Goal: Navigation & Orientation: Find specific page/section

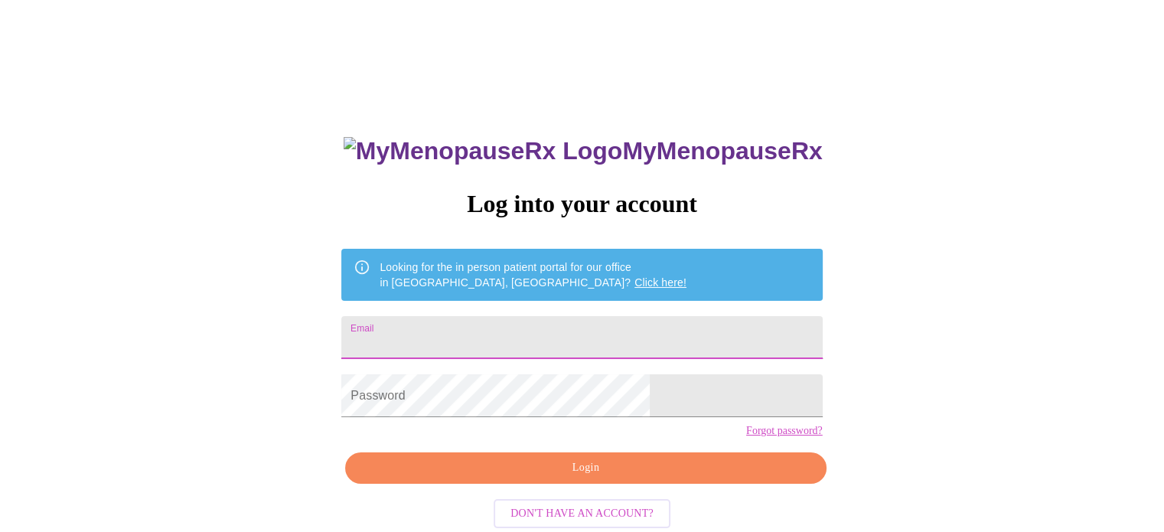
click at [520, 318] on input "Email" at bounding box center [581, 337] width 481 height 43
type input "[EMAIL_ADDRESS][DOMAIN_NAME]"
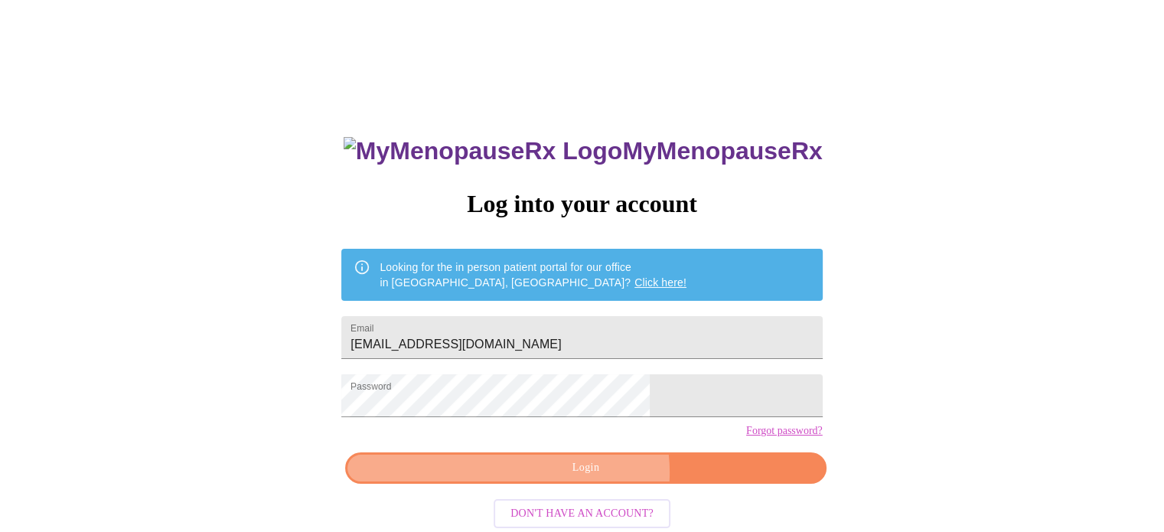
click at [593, 478] on span "Login" at bounding box center [585, 467] width 445 height 19
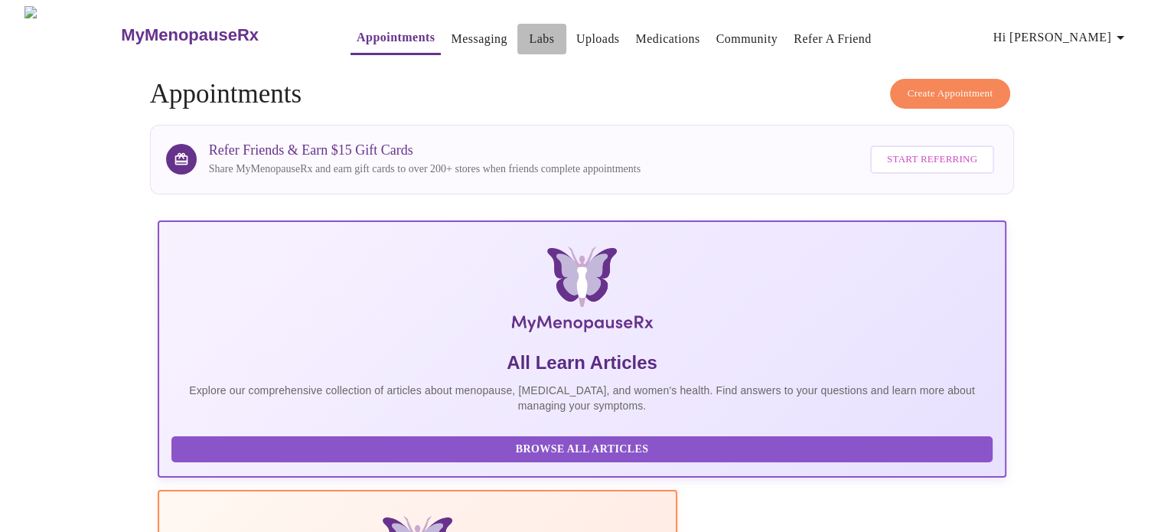
click at [529, 28] on link "Labs" at bounding box center [541, 38] width 25 height 21
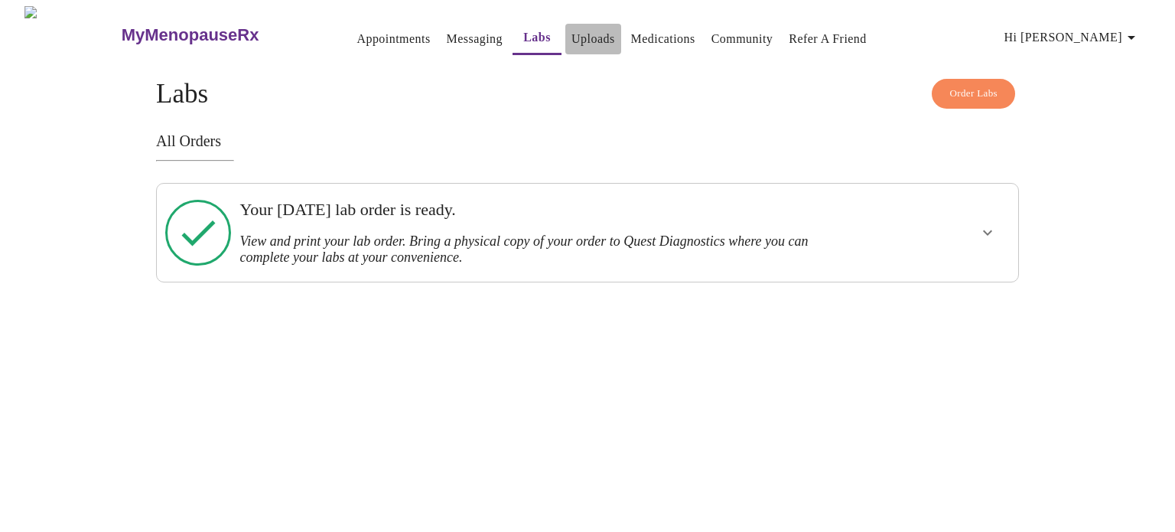
click at [572, 35] on link "Uploads" at bounding box center [594, 38] width 44 height 21
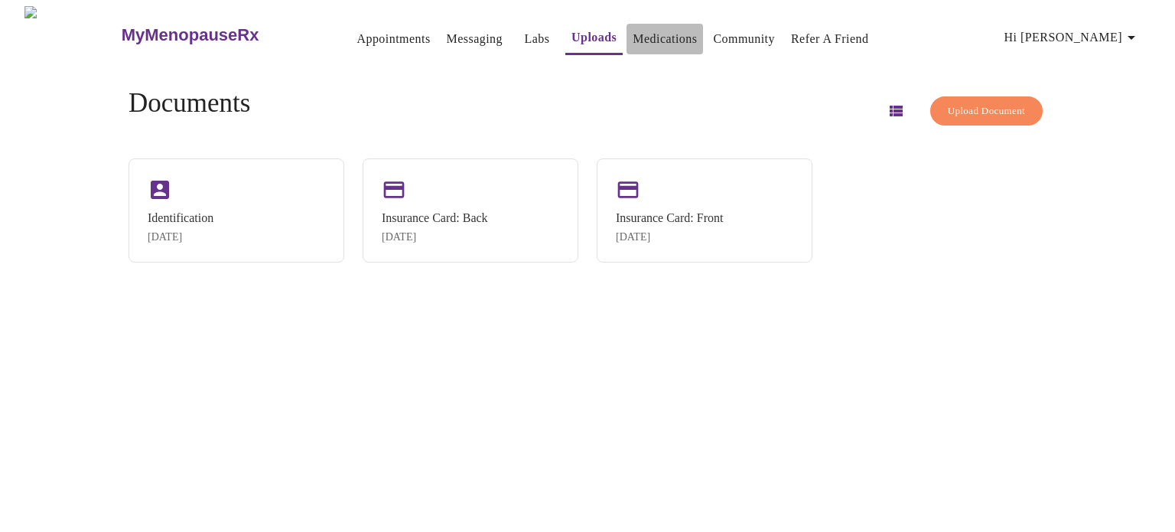
click at [633, 28] on link "Medications" at bounding box center [665, 38] width 64 height 21
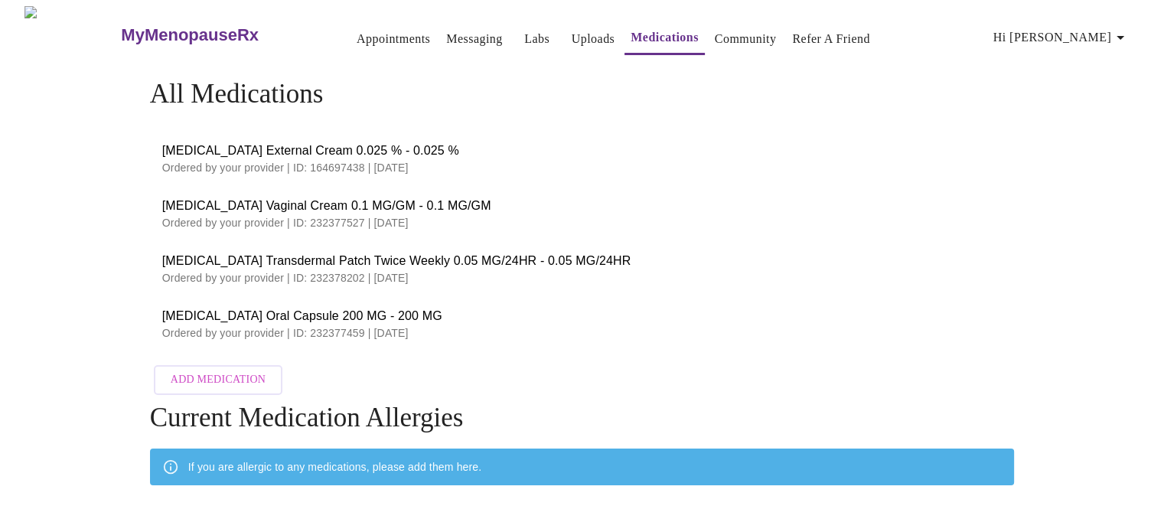
click at [447, 45] on button "Messaging" at bounding box center [474, 39] width 68 height 31
click at [357, 33] on link "Appointments" at bounding box center [393, 38] width 73 height 21
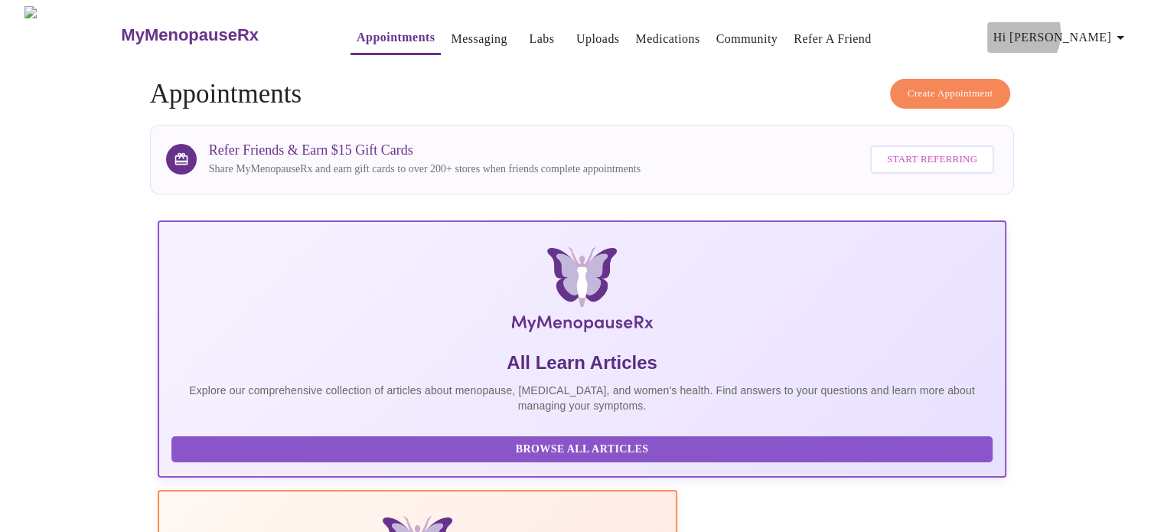
click at [1093, 27] on span "Hi [PERSON_NAME]" at bounding box center [1061, 37] width 136 height 21
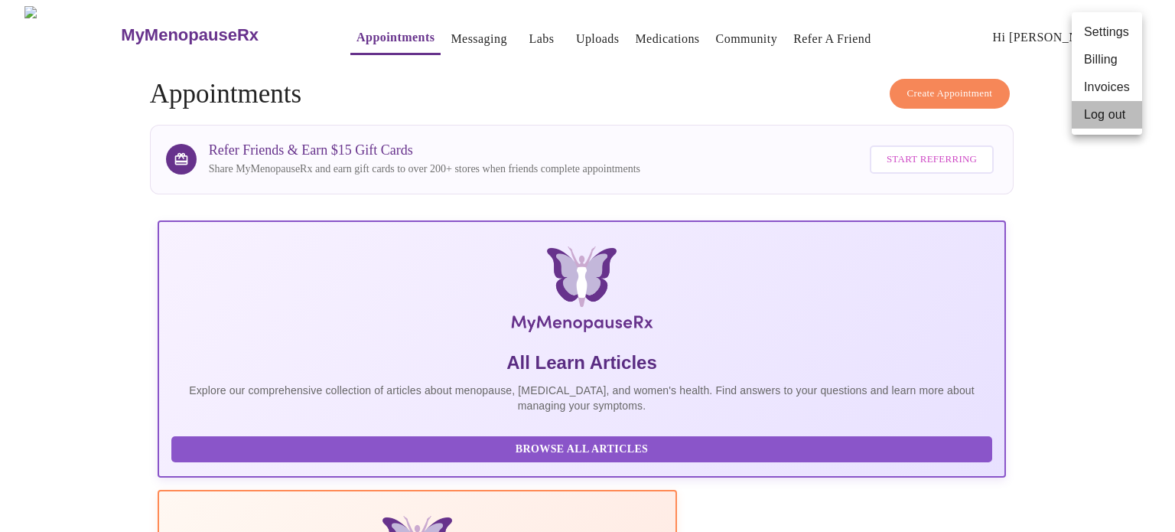
click at [1089, 121] on li "Log out" at bounding box center [1107, 115] width 70 height 28
